Goal: Task Accomplishment & Management: Manage account settings

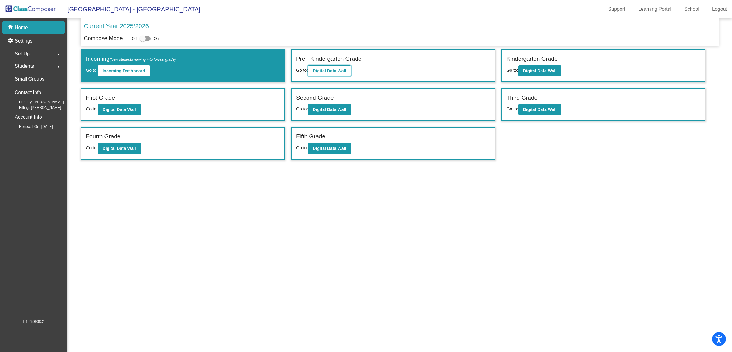
click at [329, 72] on b "Digital Data Wall" at bounding box center [329, 70] width 33 height 5
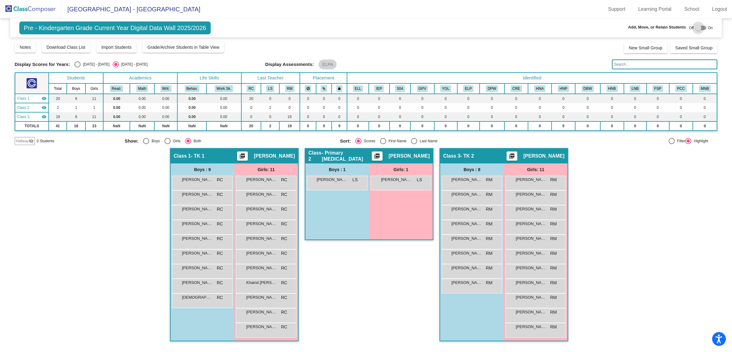
click at [701, 27] on div at bounding box center [699, 28] width 6 height 6
checkbox input "true"
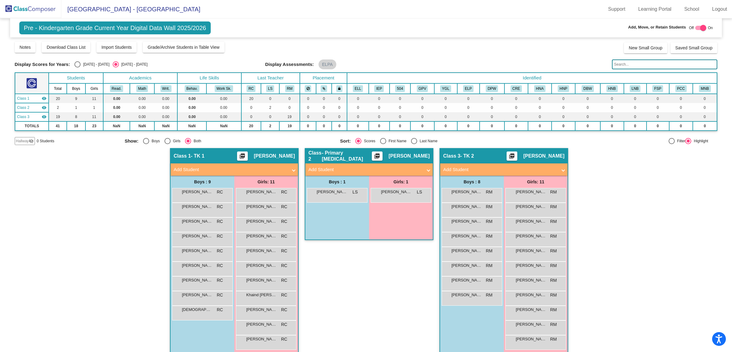
click at [498, 167] on mat-panel-title "Add Student" at bounding box center [500, 169] width 114 height 7
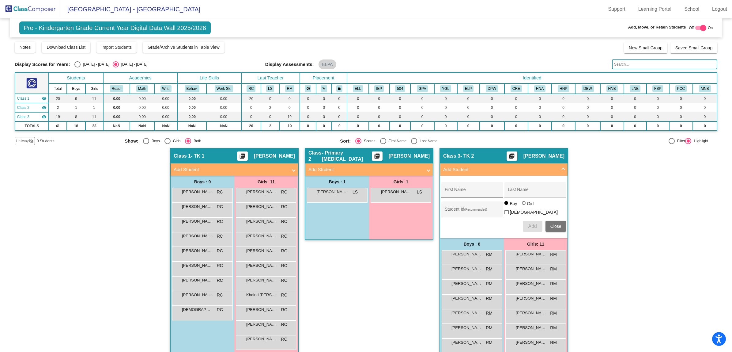
click at [469, 187] on div "First Name" at bounding box center [472, 191] width 55 height 13
type input "Ariana"
type input "[PERSON_NAME]"
click at [463, 209] on input "Student Id (Recommended)" at bounding box center [472, 211] width 55 height 5
type input "5103255"
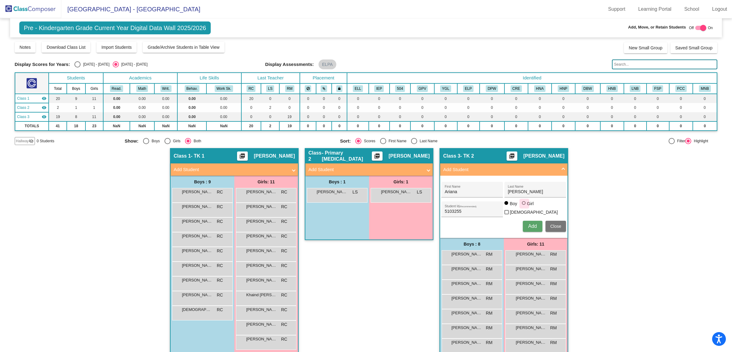
click at [522, 205] on div at bounding box center [524, 203] width 4 height 4
click at [524, 206] on input "Girl" at bounding box center [524, 206] width 0 height 0
radio input "true"
click at [533, 223] on span "Add" at bounding box center [532, 225] width 9 height 5
click at [33, 13] on img at bounding box center [30, 9] width 61 height 18
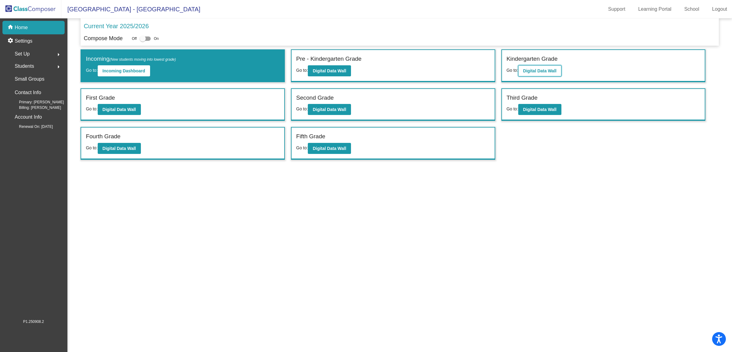
click at [537, 70] on b "Digital Data Wall" at bounding box center [539, 70] width 33 height 5
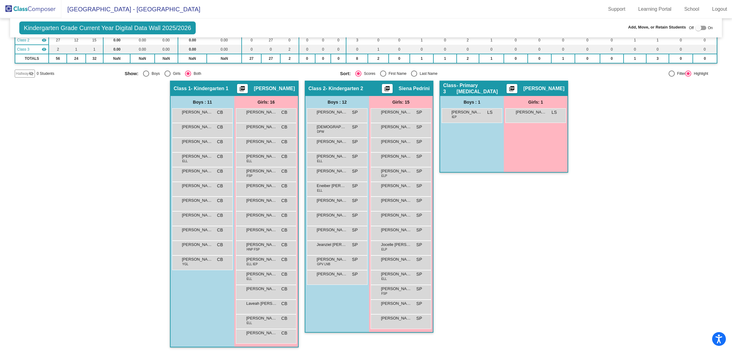
scroll to position [0, 0]
click at [13, 8] on img at bounding box center [30, 9] width 61 height 18
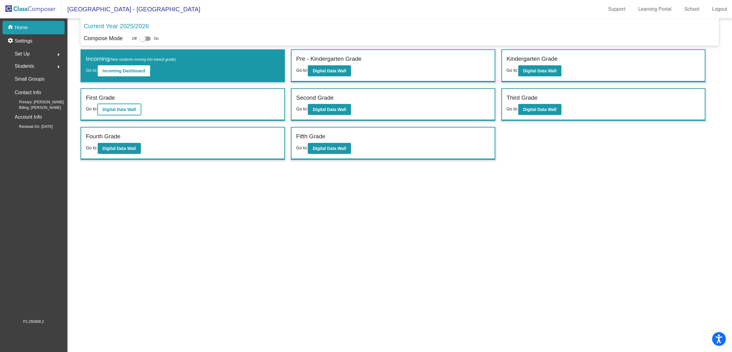
click at [125, 107] on b "Digital Data Wall" at bounding box center [119, 109] width 33 height 5
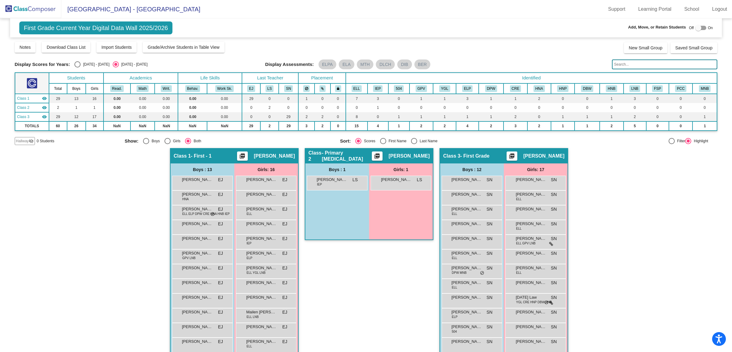
click at [22, 5] on img at bounding box center [30, 9] width 61 height 18
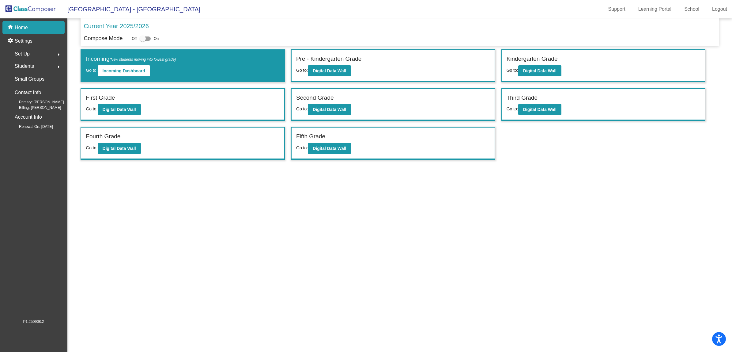
click at [23, 65] on span "Students" at bounding box center [24, 66] width 19 height 9
click at [20, 104] on p "Archived Students" at bounding box center [33, 105] width 37 height 7
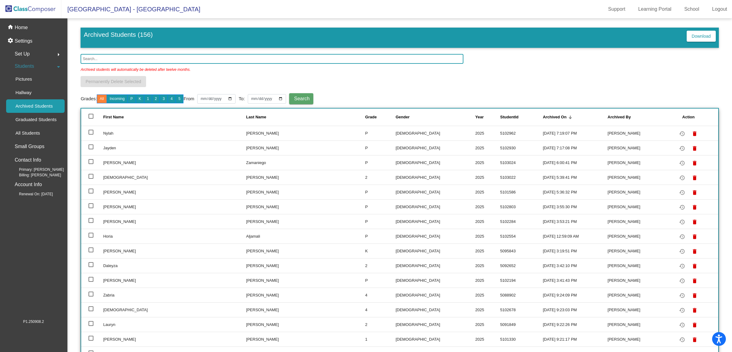
click at [90, 57] on input "text" at bounding box center [272, 59] width 383 height 10
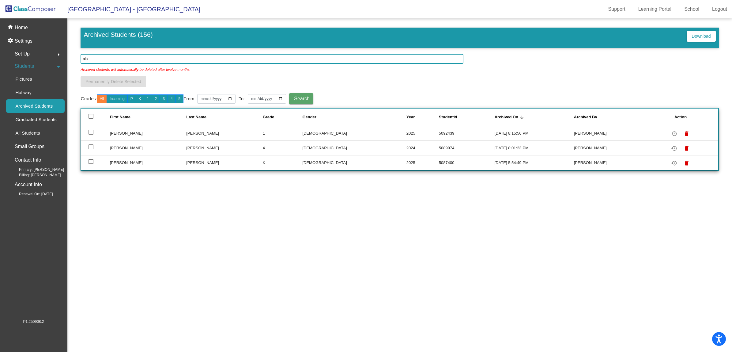
type input "ala"
click at [90, 131] on div at bounding box center [91, 132] width 5 height 5
click at [91, 135] on input "select row 5" at bounding box center [91, 135] width 0 height 0
click at [91, 130] on div at bounding box center [91, 132] width 5 height 5
click at [91, 135] on input "deselect row 5" at bounding box center [91, 135] width 0 height 0
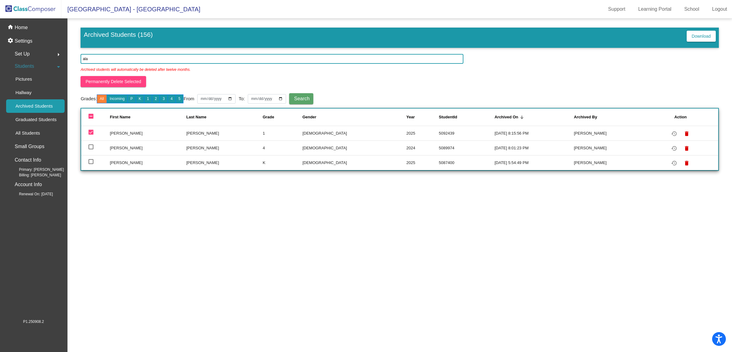
checkbox input "false"
click at [671, 132] on mat-icon "restore" at bounding box center [674, 133] width 7 height 7
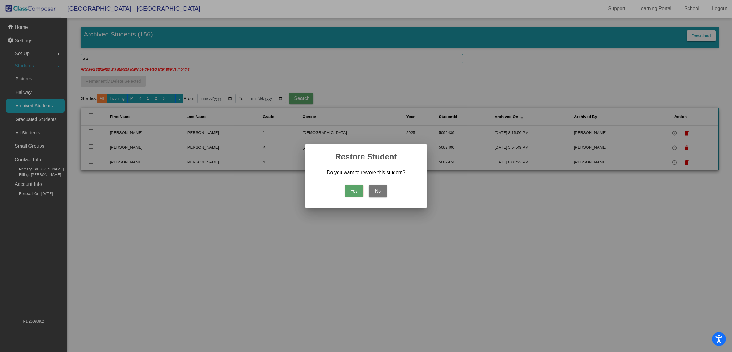
click at [358, 188] on button "Yes" at bounding box center [354, 191] width 18 height 12
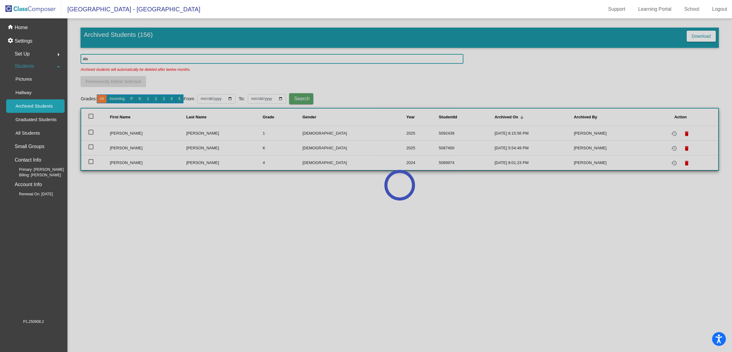
scroll to position [0, 0]
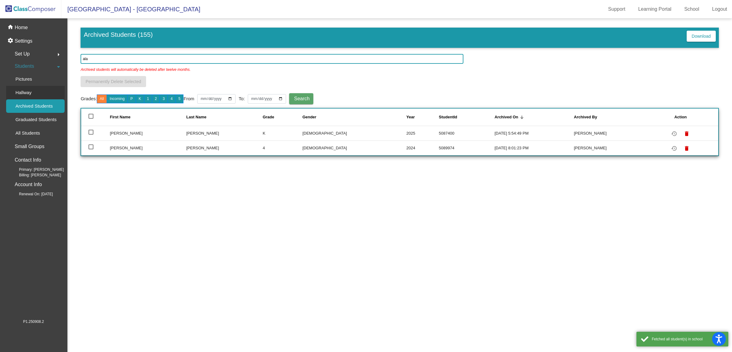
click at [30, 91] on p "Hallway" at bounding box center [23, 92] width 16 height 7
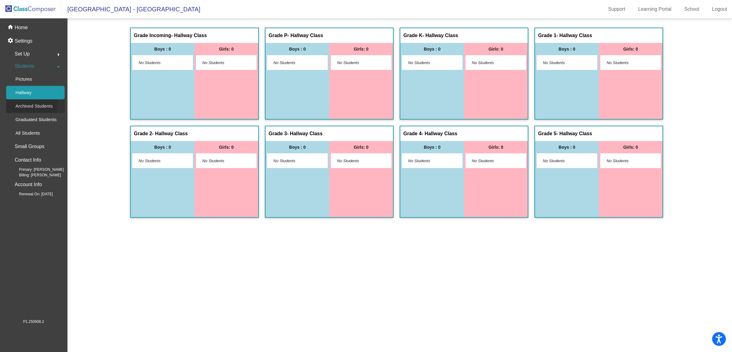
click at [29, 105] on p "Archived Students" at bounding box center [33, 105] width 37 height 7
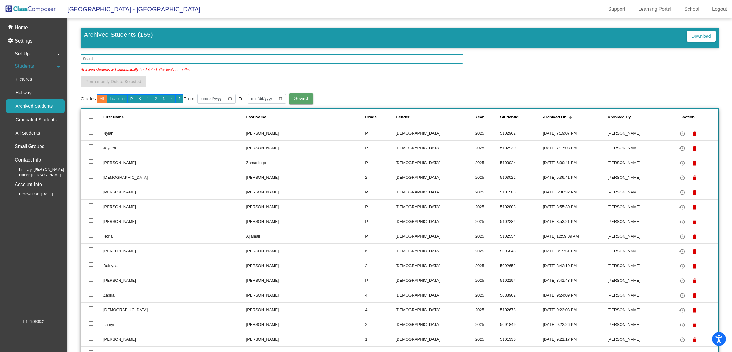
click at [25, 11] on img at bounding box center [30, 9] width 61 height 18
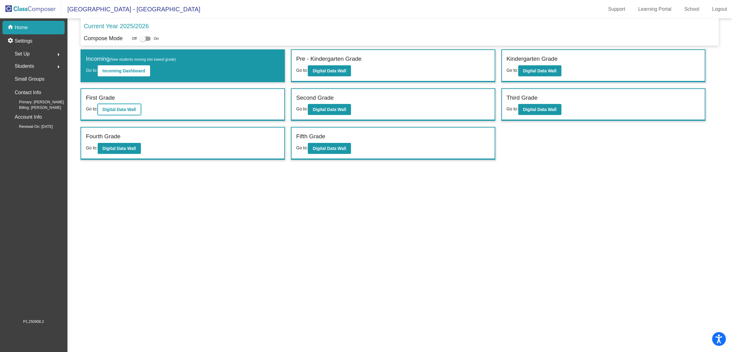
click at [129, 104] on button "Digital Data Wall" at bounding box center [119, 109] width 43 height 11
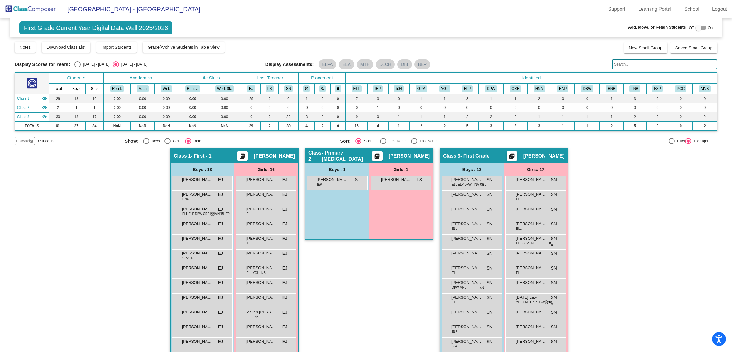
click at [26, 8] on img at bounding box center [30, 9] width 61 height 18
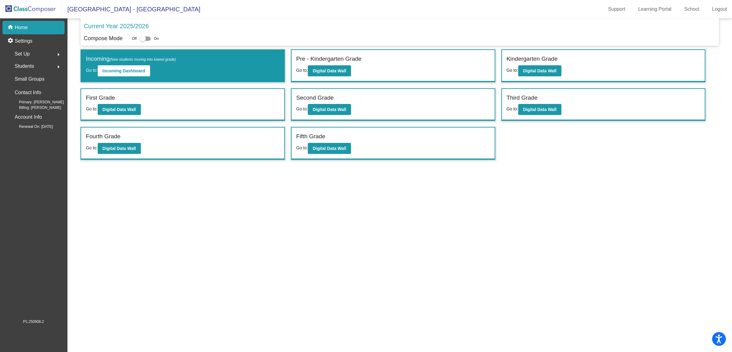
click at [25, 63] on span "Students" at bounding box center [24, 66] width 19 height 9
click at [24, 63] on span "Students" at bounding box center [24, 66] width 19 height 9
click at [24, 65] on span "Students" at bounding box center [24, 66] width 19 height 9
click at [21, 104] on p "Archived Students" at bounding box center [33, 105] width 37 height 7
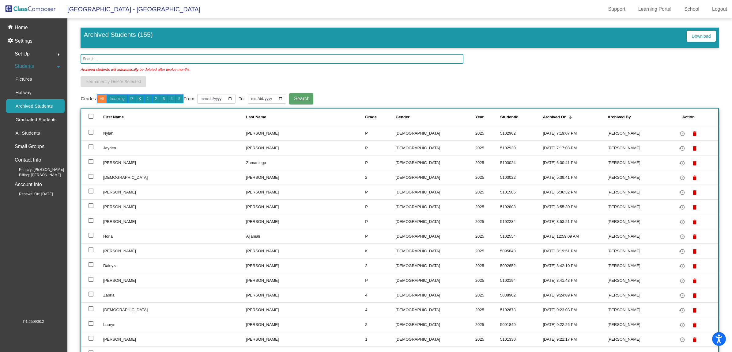
click at [93, 57] on input "text" at bounding box center [272, 59] width 383 height 10
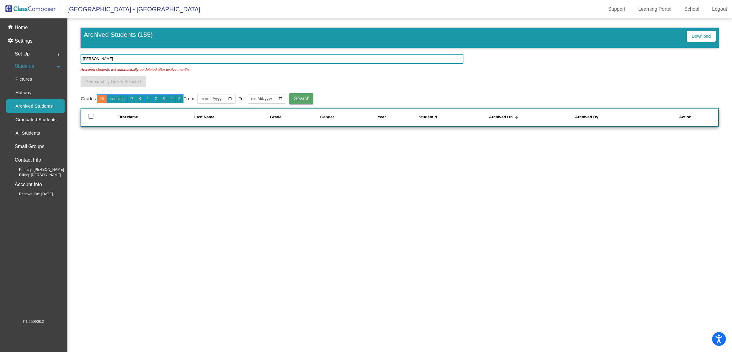
type input "[PERSON_NAME]"
drag, startPoint x: 90, startPoint y: 60, endPoint x: 69, endPoint y: 55, distance: 21.9
click at [69, 59] on mat-sidenav-content "Archived Students (155) Download [PERSON_NAME] Archived students will automatic…" at bounding box center [399, 184] width 665 height 333
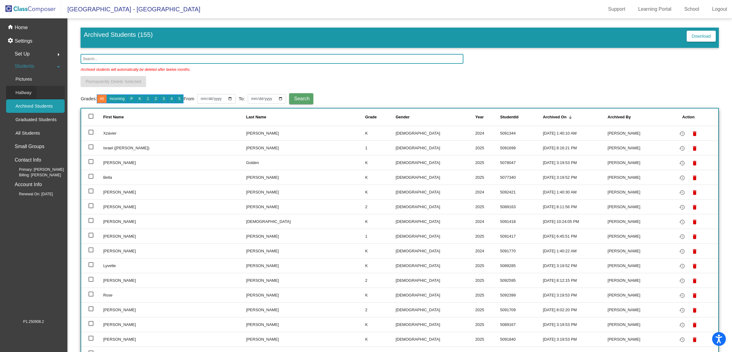
click at [25, 94] on p "Hallway" at bounding box center [23, 92] width 16 height 7
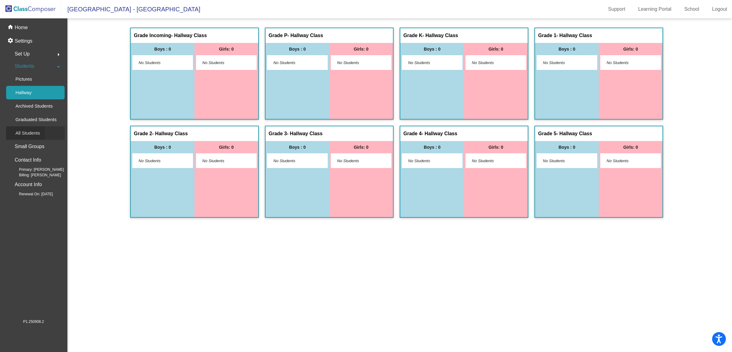
click at [31, 135] on p "All Students" at bounding box center [27, 132] width 25 height 7
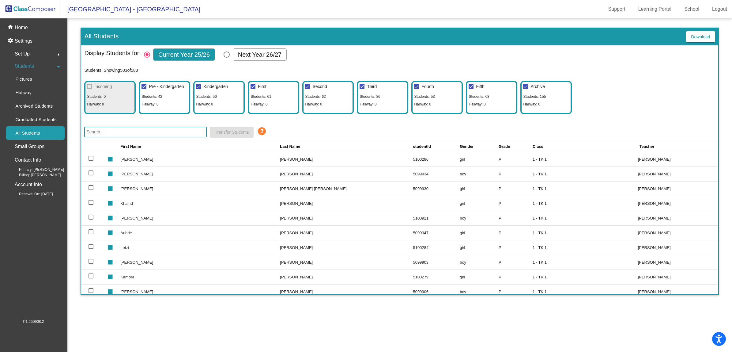
click at [158, 97] on span "Students: 42" at bounding box center [152, 96] width 21 height 6
click at [143, 86] on div at bounding box center [144, 86] width 5 height 5
click at [144, 89] on input "Pre - Kindergarten" at bounding box center [144, 89] width 0 height 0
checkbox input "false"
click at [199, 84] on div at bounding box center [198, 86] width 5 height 5
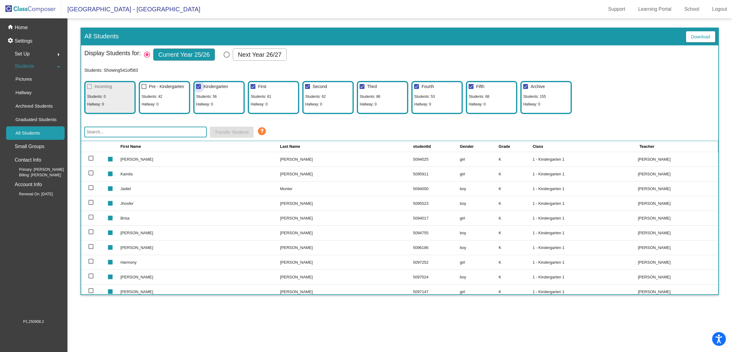
click at [199, 89] on input "Kindergarten" at bounding box center [198, 89] width 0 height 0
checkbox input "false"
click at [307, 85] on div at bounding box center [307, 86] width 5 height 5
click at [307, 89] on input "Second" at bounding box center [307, 89] width 0 height 0
checkbox input "false"
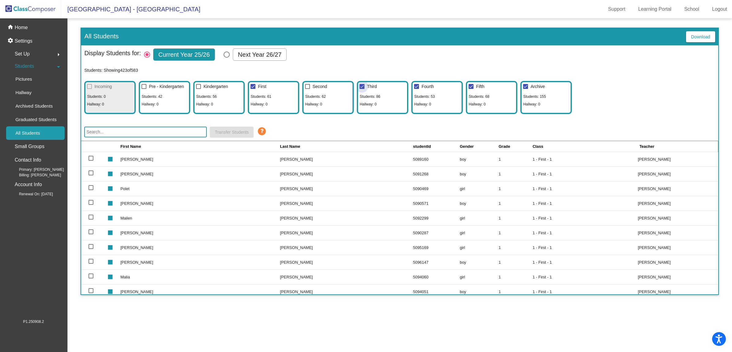
click at [362, 87] on div at bounding box center [362, 86] width 5 height 5
click at [362, 89] on input "Third" at bounding box center [362, 89] width 0 height 0
checkbox input "false"
drag, startPoint x: 419, startPoint y: 86, endPoint x: 426, endPoint y: 86, distance: 7.4
click at [419, 86] on label "Fourth" at bounding box center [424, 86] width 20 height 7
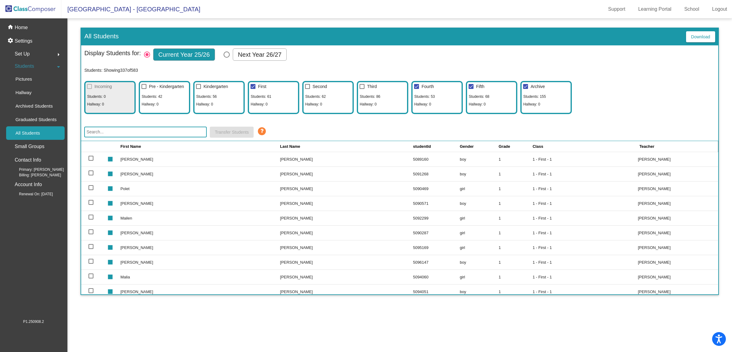
click at [417, 89] on input "Fourth" at bounding box center [416, 89] width 0 height 0
checkbox input "false"
drag, startPoint x: 469, startPoint y: 86, endPoint x: 483, endPoint y: 86, distance: 13.8
click at [470, 85] on div at bounding box center [471, 86] width 5 height 5
click at [471, 89] on input "Fifth" at bounding box center [471, 89] width 0 height 0
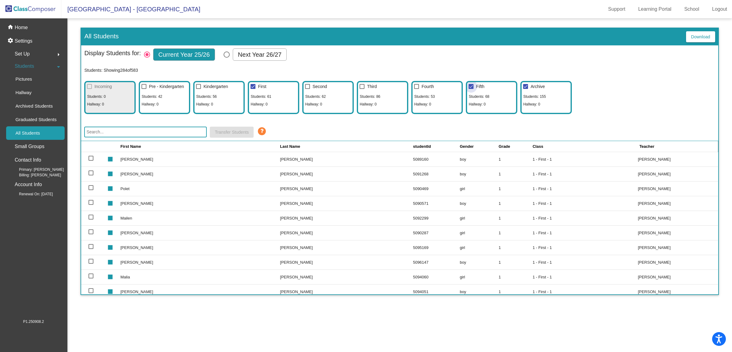
checkbox input "false"
click at [524, 86] on div at bounding box center [525, 86] width 5 height 5
click at [526, 89] on input "Archive" at bounding box center [526, 89] width 0 height 0
checkbox input "false"
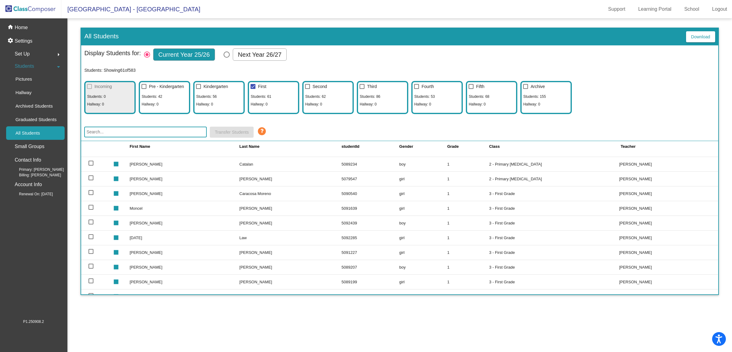
scroll to position [460, 0]
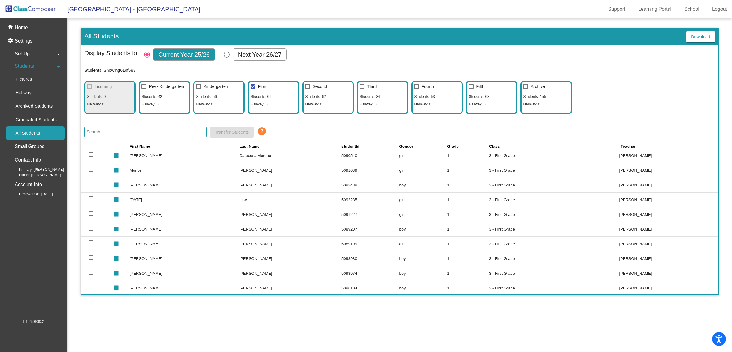
click at [34, 11] on img at bounding box center [30, 9] width 61 height 18
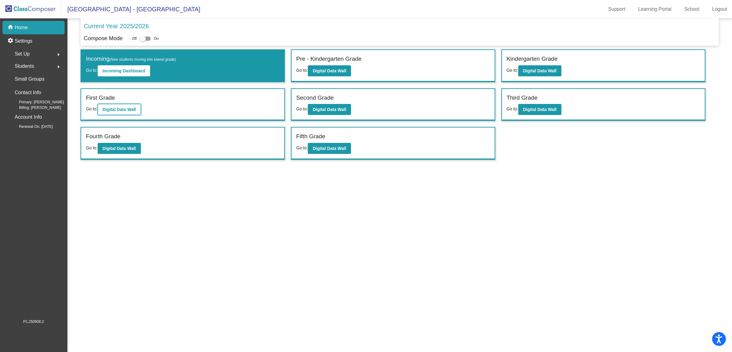
click at [125, 107] on b "Digital Data Wall" at bounding box center [119, 109] width 33 height 5
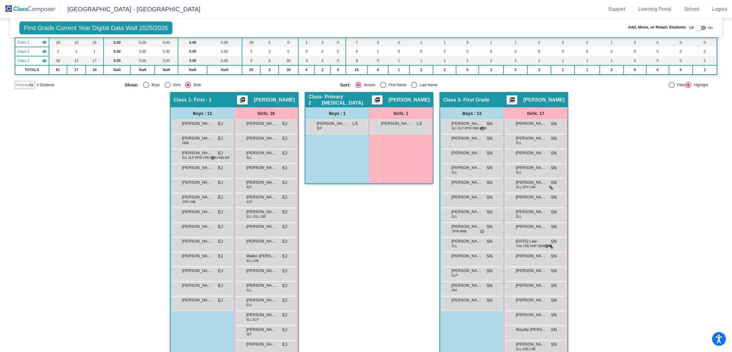
scroll to position [77, 0]
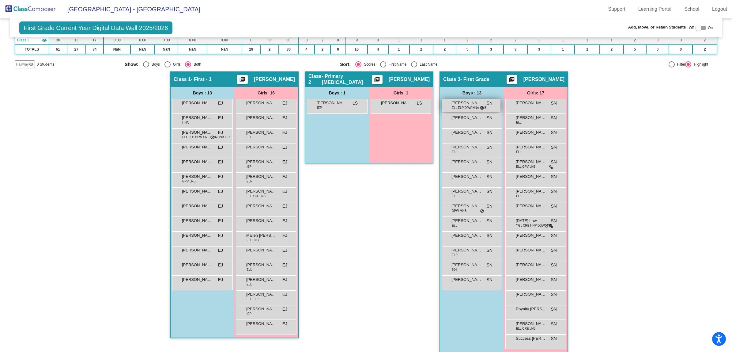
click at [470, 108] on span "ELL ELP DPW HNA MNB" at bounding box center [469, 107] width 35 height 5
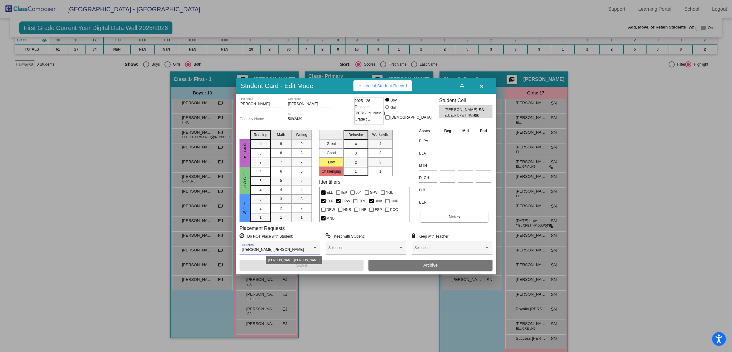
click at [315, 249] on div at bounding box center [315, 247] width 6 height 4
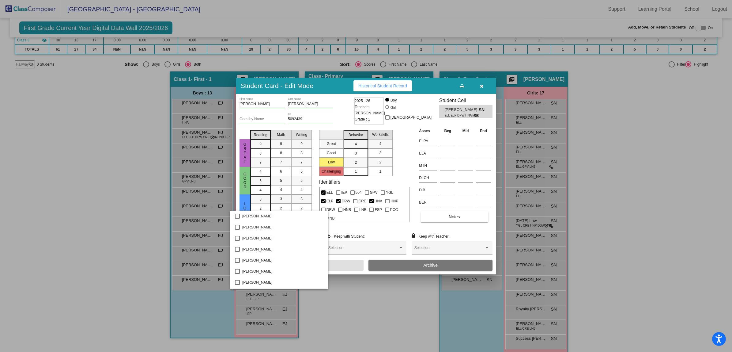
scroll to position [44, 0]
click at [315, 249] on span "[PERSON_NAME] [PERSON_NAME]" at bounding box center [282, 249] width 81 height 11
click at [238, 248] on mat-pseudo-checkbox at bounding box center [237, 249] width 5 height 5
click at [333, 266] on div at bounding box center [366, 176] width 732 height 352
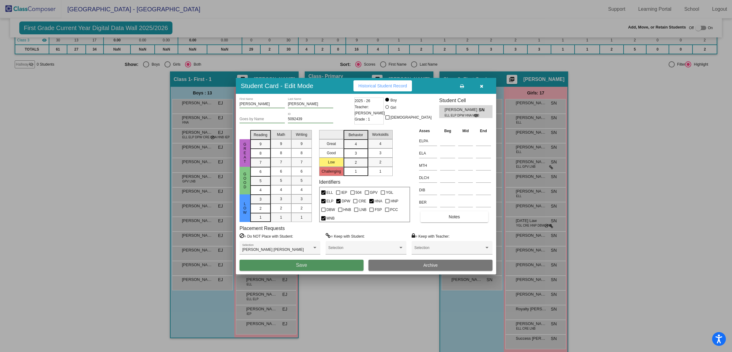
click at [319, 264] on button "Save" at bounding box center [302, 265] width 124 height 11
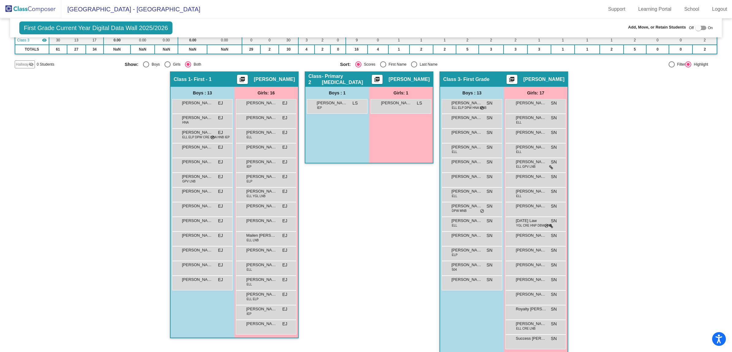
click at [21, 8] on img at bounding box center [30, 9] width 61 height 18
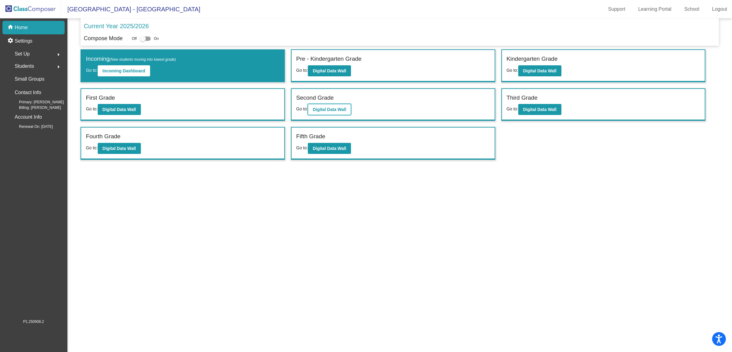
click at [334, 108] on b "Digital Data Wall" at bounding box center [329, 109] width 33 height 5
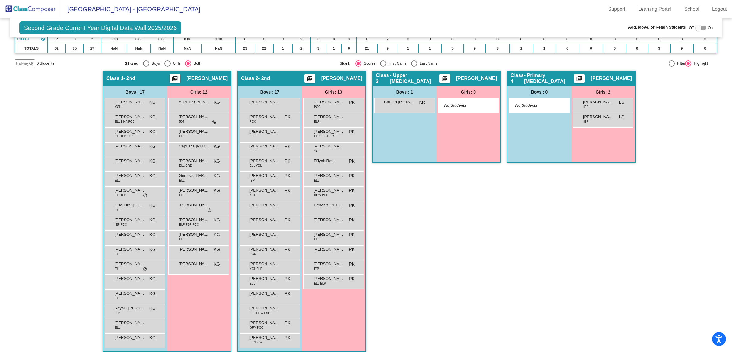
scroll to position [91, 0]
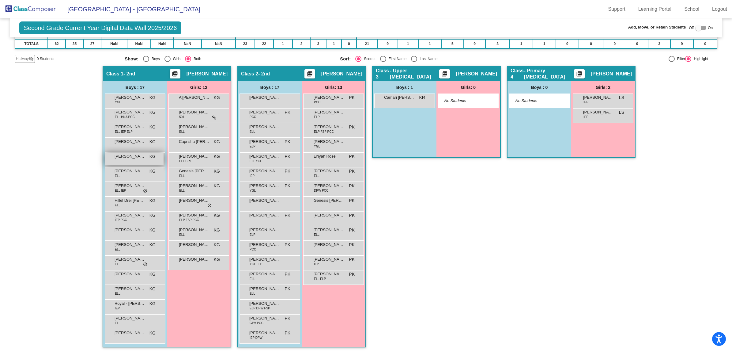
click at [120, 159] on div "[PERSON_NAME] KG lock do_not_disturb_alt" at bounding box center [134, 159] width 59 height 13
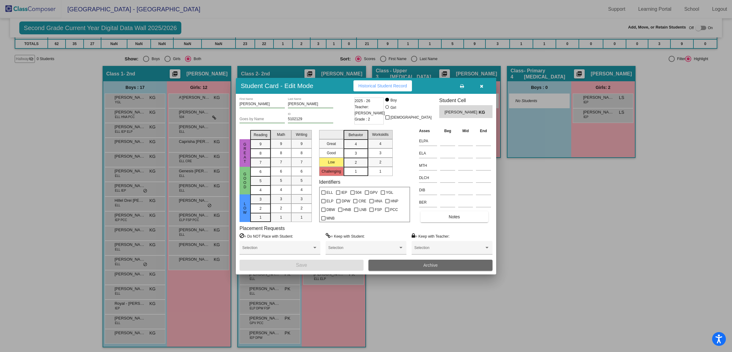
click at [429, 264] on span "Archive" at bounding box center [431, 265] width 14 height 5
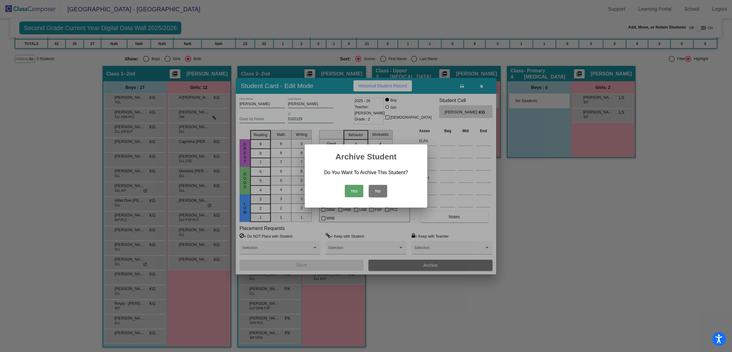
click at [356, 192] on button "Yes" at bounding box center [354, 191] width 18 height 12
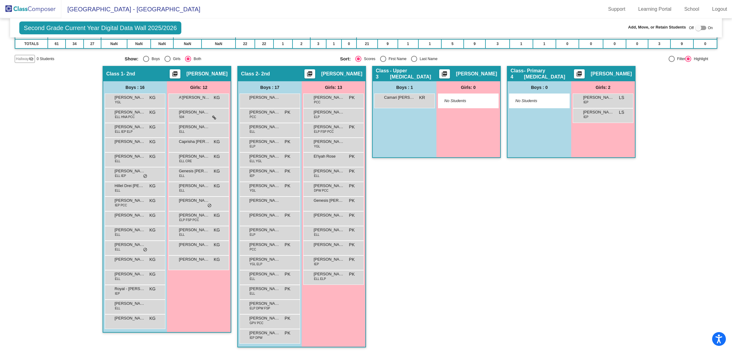
click at [33, 7] on img at bounding box center [30, 9] width 61 height 18
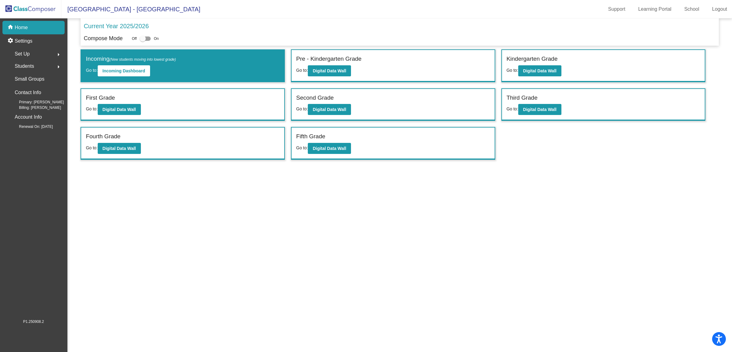
click at [16, 64] on span "Students" at bounding box center [24, 66] width 19 height 9
click at [21, 106] on p "Archived Students" at bounding box center [33, 105] width 37 height 7
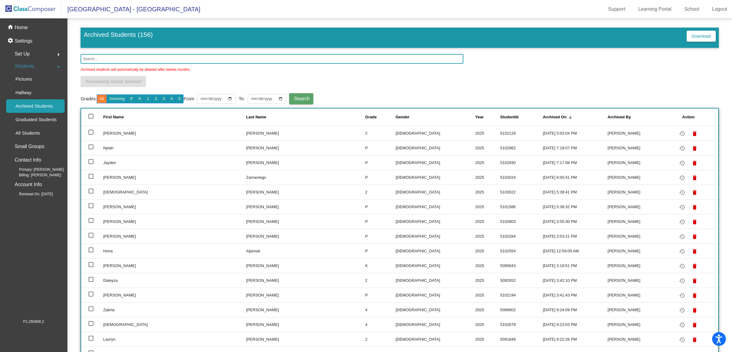
click at [95, 57] on input "text" at bounding box center [272, 59] width 383 height 10
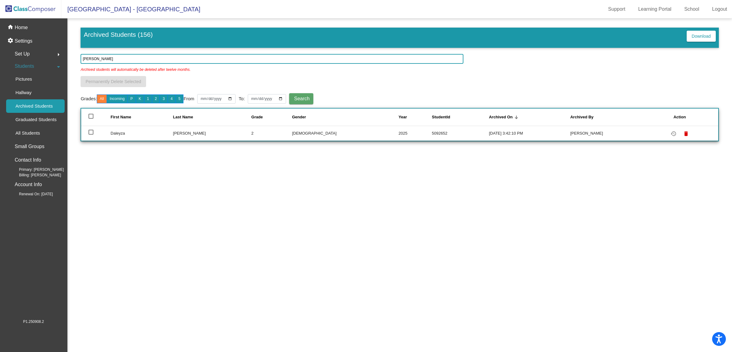
type input "[PERSON_NAME]"
click at [673, 133] on mat-icon "restore" at bounding box center [673, 133] width 7 height 7
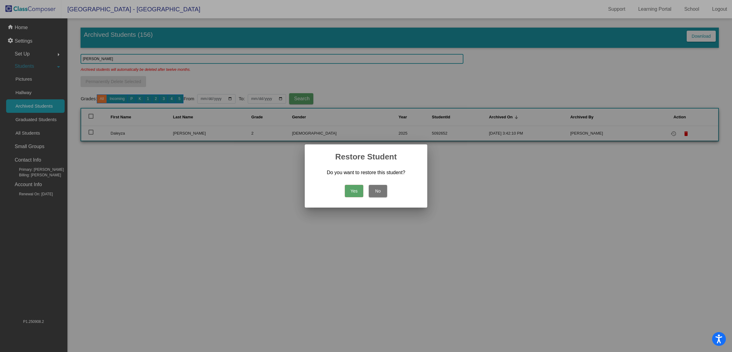
click at [355, 194] on button "Yes" at bounding box center [354, 191] width 18 height 12
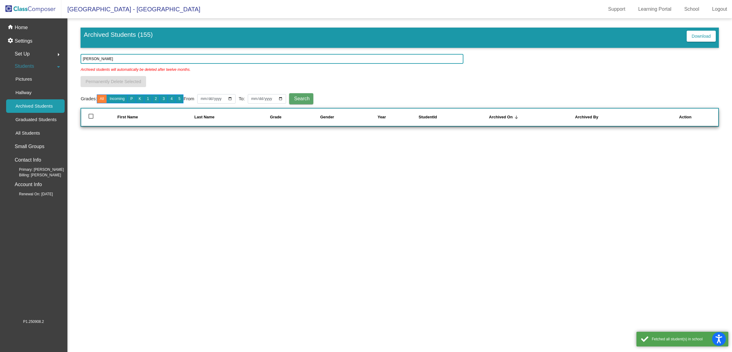
click at [32, 5] on img at bounding box center [30, 9] width 61 height 18
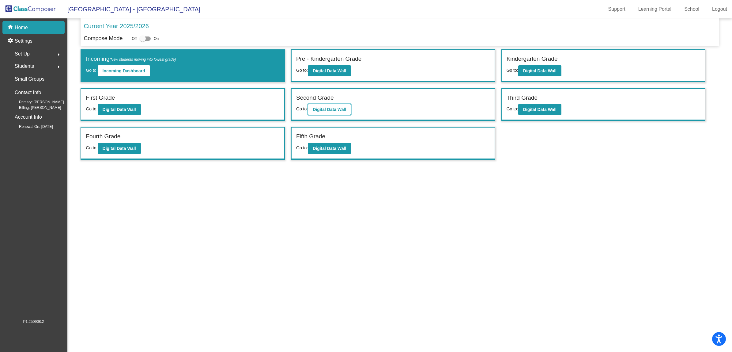
click at [332, 109] on b "Digital Data Wall" at bounding box center [329, 109] width 33 height 5
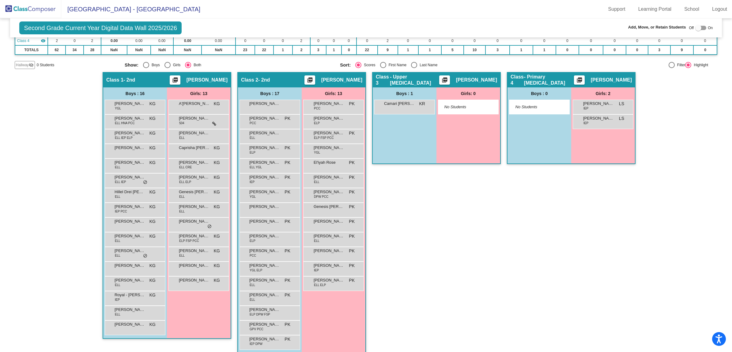
scroll to position [91, 0]
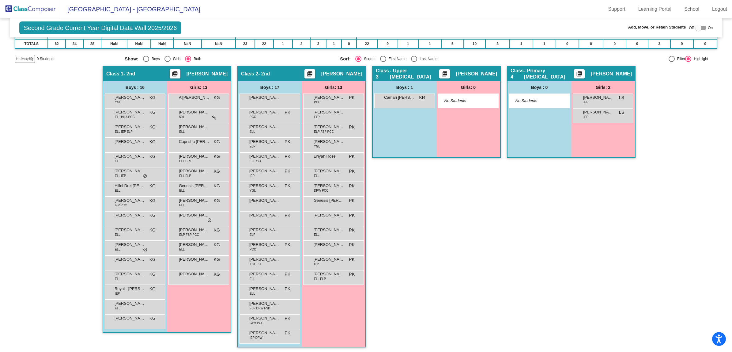
click at [18, 11] on img at bounding box center [30, 9] width 61 height 18
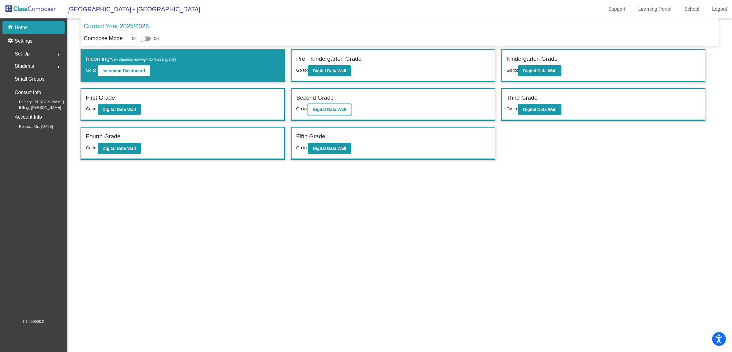
click at [321, 107] on b "Digital Data Wall" at bounding box center [329, 109] width 33 height 5
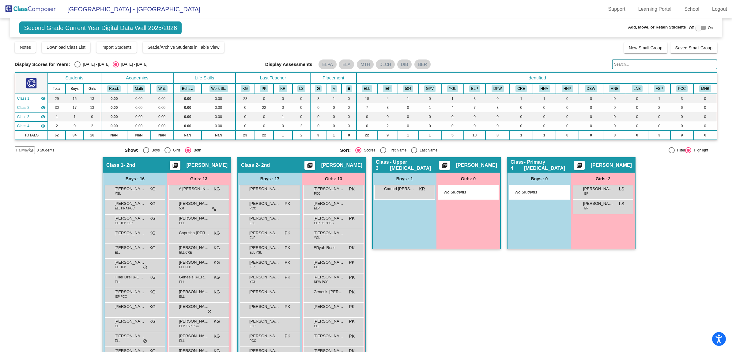
click at [21, 9] on img at bounding box center [30, 9] width 61 height 18
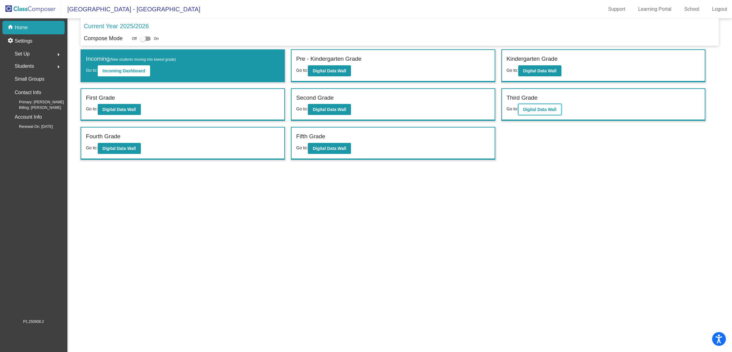
click at [535, 109] on b "Digital Data Wall" at bounding box center [539, 109] width 33 height 5
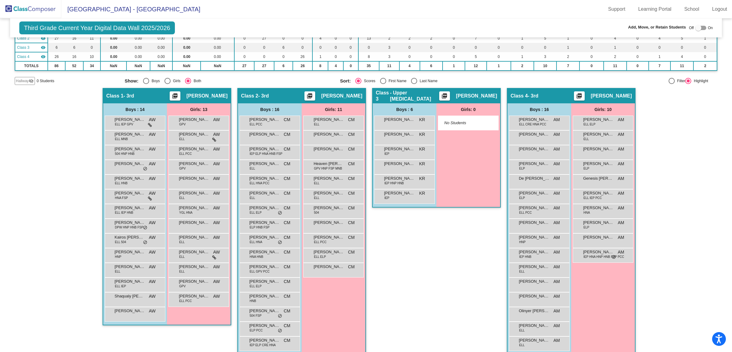
scroll to position [77, 0]
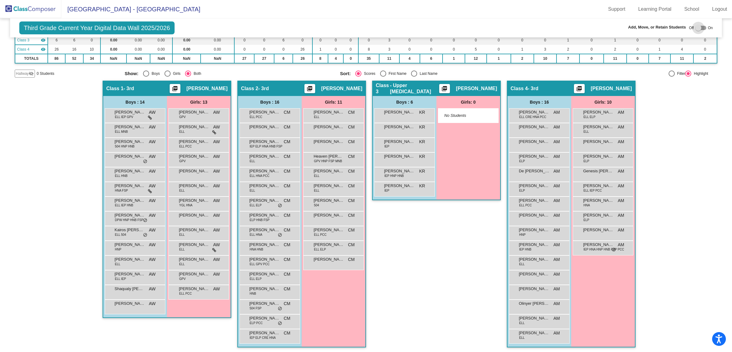
click at [696, 25] on div at bounding box center [699, 28] width 6 height 6
checkbox input "true"
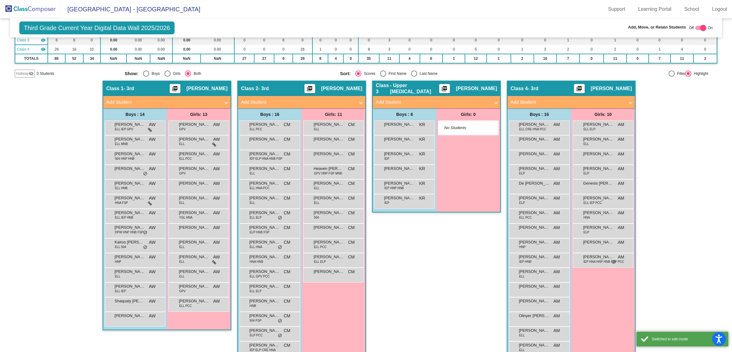
click at [561, 106] on mat-expansion-panel-header "Add Student" at bounding box center [571, 102] width 127 height 12
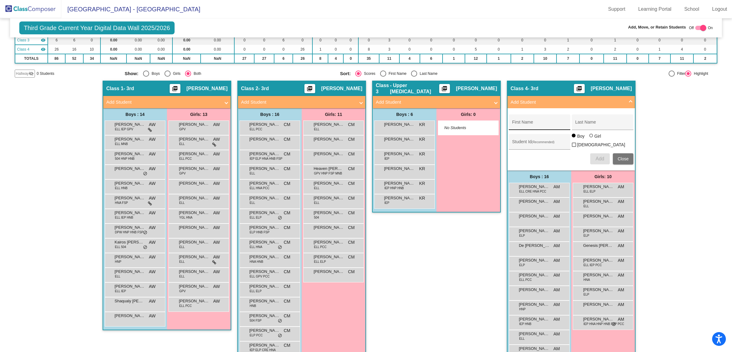
click at [530, 119] on div "First Name" at bounding box center [539, 124] width 55 height 13
type input "[PERSON_NAME]"
click at [527, 142] on input "Student Id (Recommended)" at bounding box center [539, 144] width 55 height 5
type input "5103229"
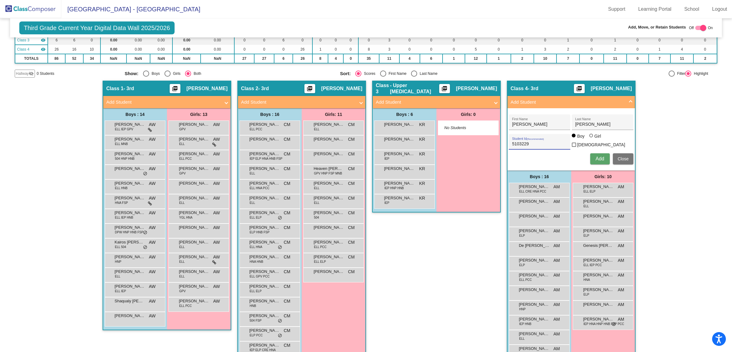
click at [590, 137] on div at bounding box center [592, 136] width 4 height 4
click at [592, 139] on input "Girl" at bounding box center [592, 139] width 0 height 0
radio input "true"
click at [599, 156] on span "Add" at bounding box center [600, 158] width 9 height 5
click at [620, 159] on span "Close" at bounding box center [623, 158] width 11 height 5
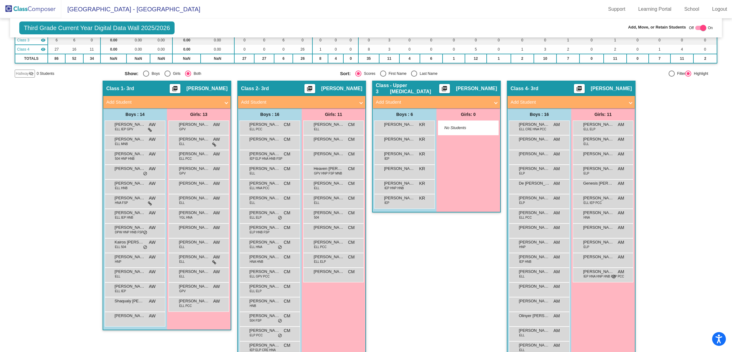
click at [27, 6] on img at bounding box center [30, 9] width 61 height 18
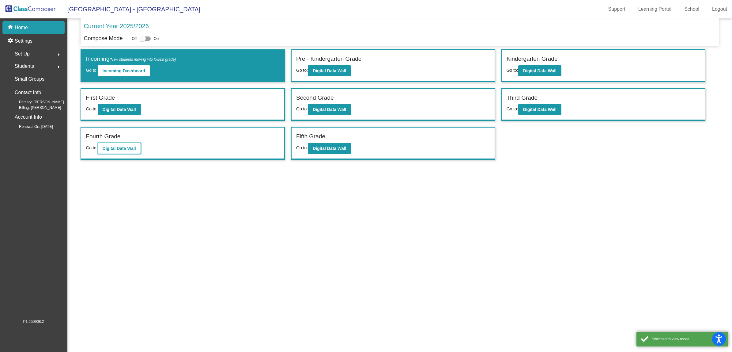
click at [119, 146] on b "Digital Data Wall" at bounding box center [119, 148] width 33 height 5
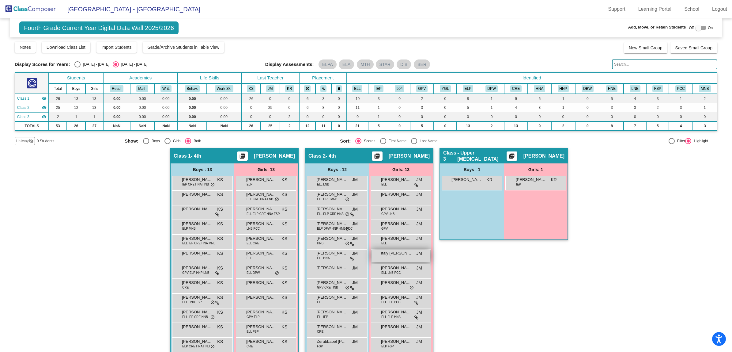
click at [388, 254] on span "Italy [PERSON_NAME]" at bounding box center [396, 253] width 31 height 6
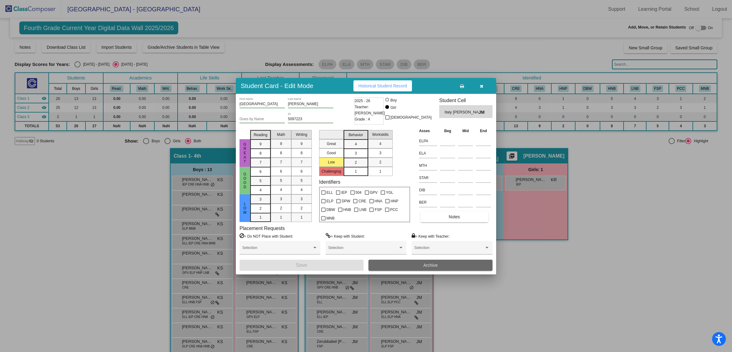
click at [428, 267] on span "Archive" at bounding box center [431, 265] width 14 height 5
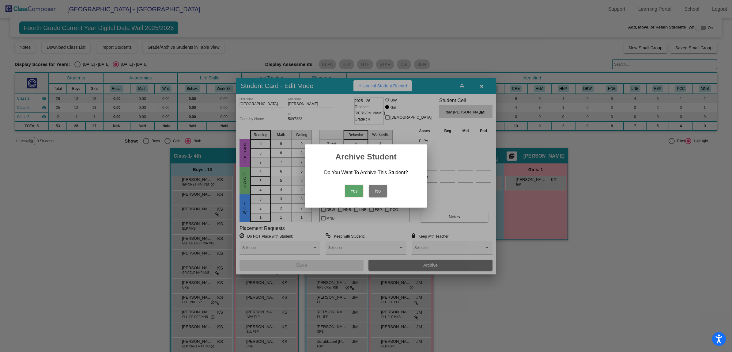
click at [353, 191] on button "Yes" at bounding box center [354, 191] width 18 height 12
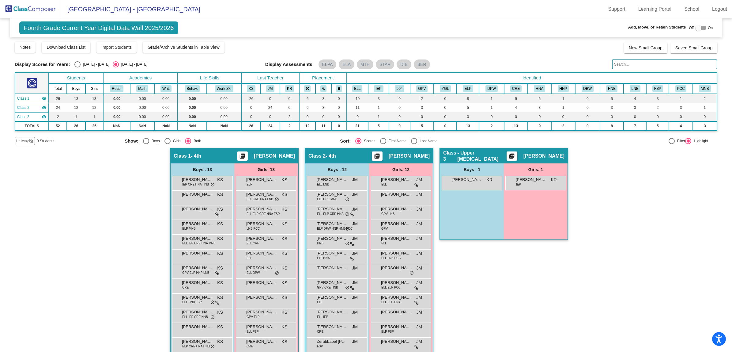
click at [18, 6] on img at bounding box center [30, 9] width 61 height 18
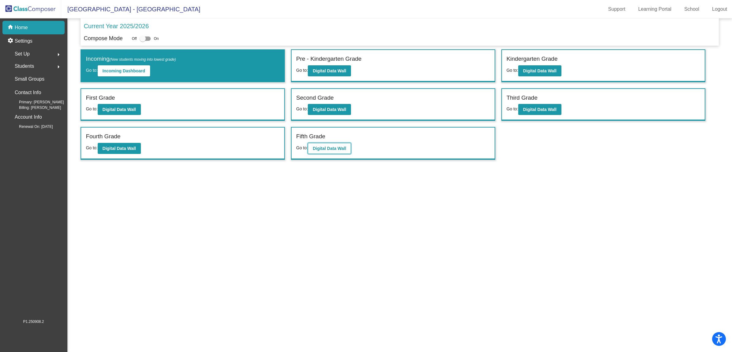
click at [334, 143] on button "Digital Data Wall" at bounding box center [329, 148] width 43 height 11
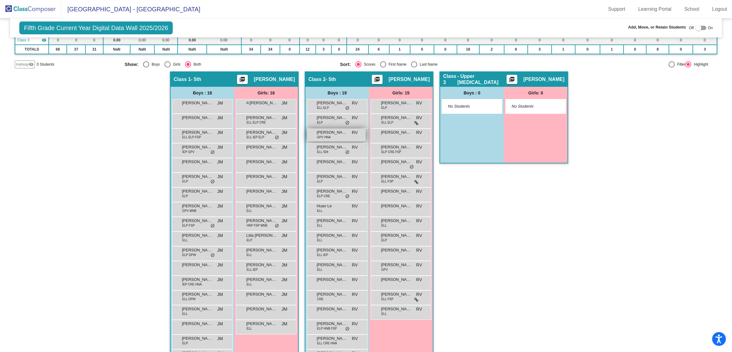
scroll to position [112, 0]
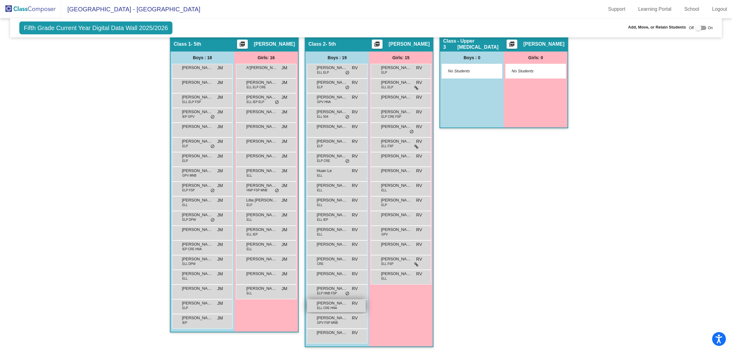
click at [329, 307] on span "ELL CRE HNA" at bounding box center [327, 308] width 20 height 5
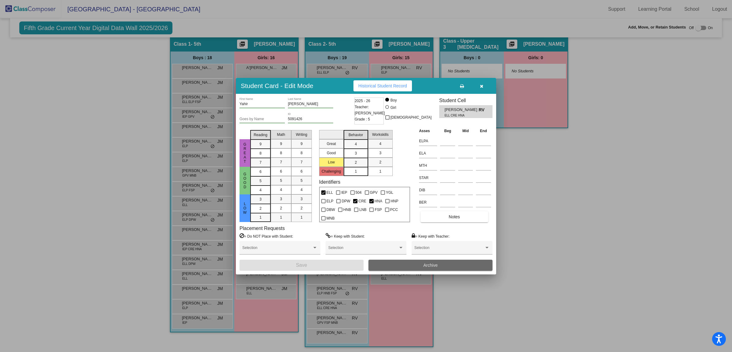
click at [412, 264] on button "Archive" at bounding box center [431, 265] width 124 height 11
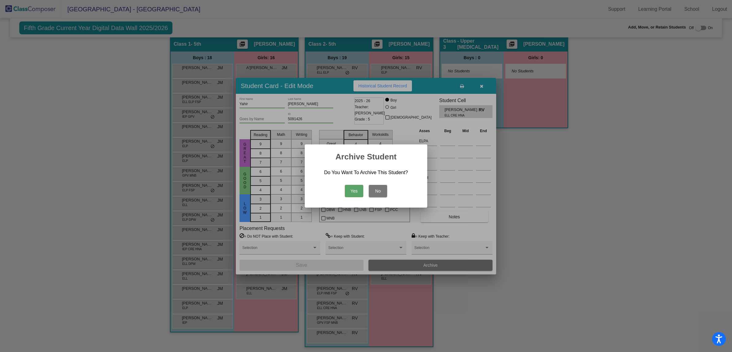
click at [348, 188] on button "Yes" at bounding box center [354, 191] width 18 height 12
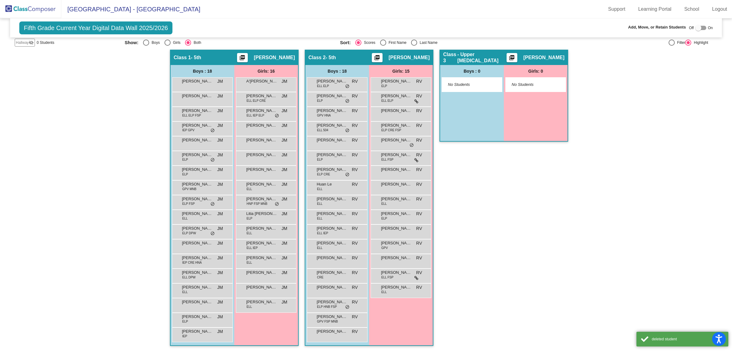
scroll to position [97, 0]
